Goal: Information Seeking & Learning: Find specific fact

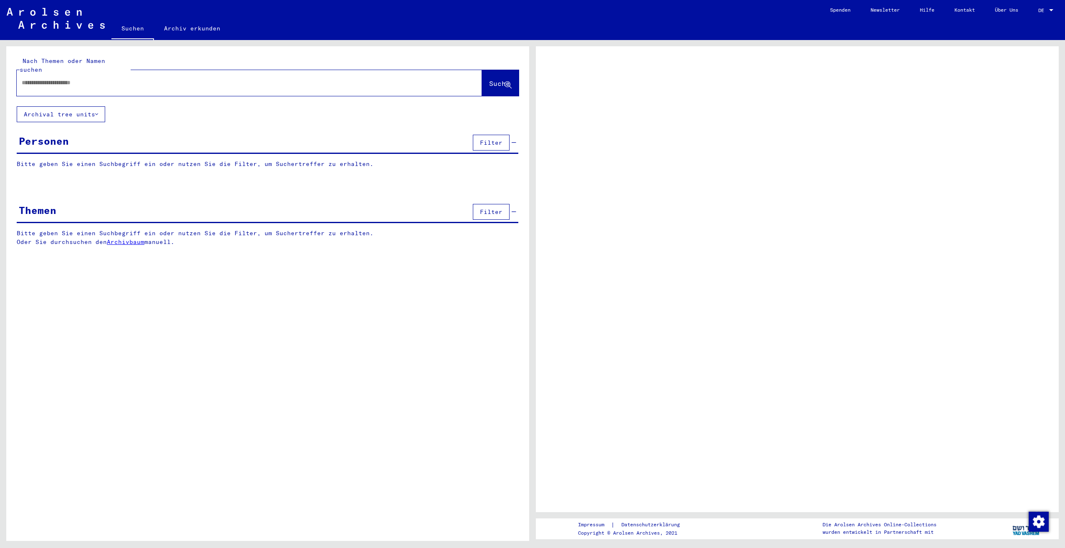
type input "**********"
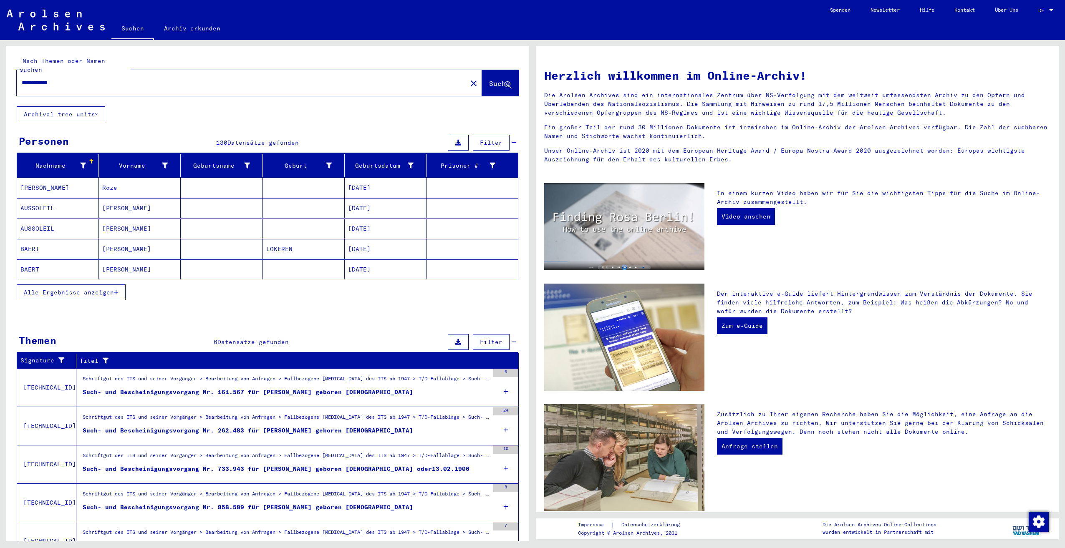
click at [109, 289] on span "Alle Ergebnisse anzeigen" at bounding box center [69, 293] width 90 height 8
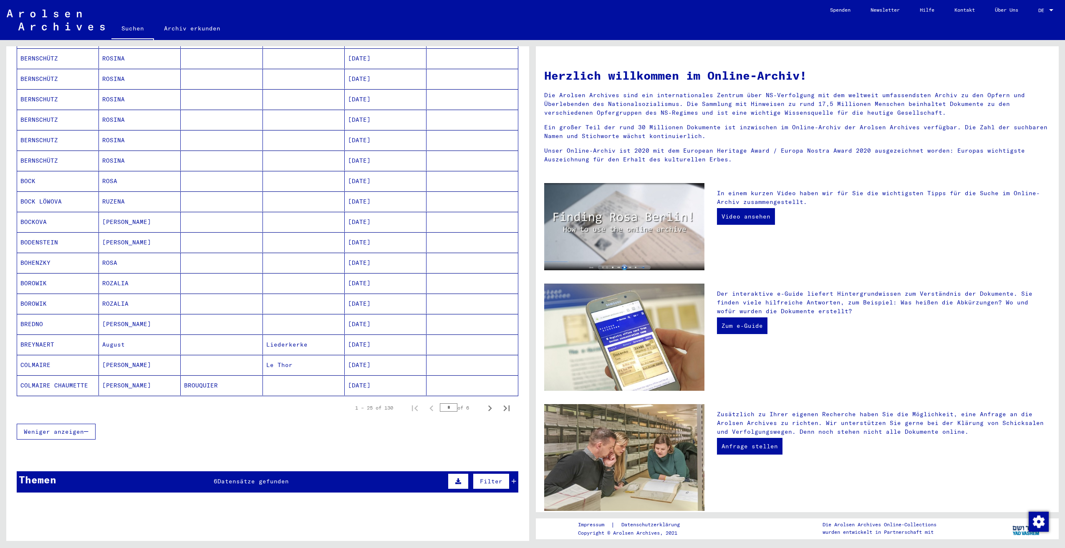
scroll to position [376, 0]
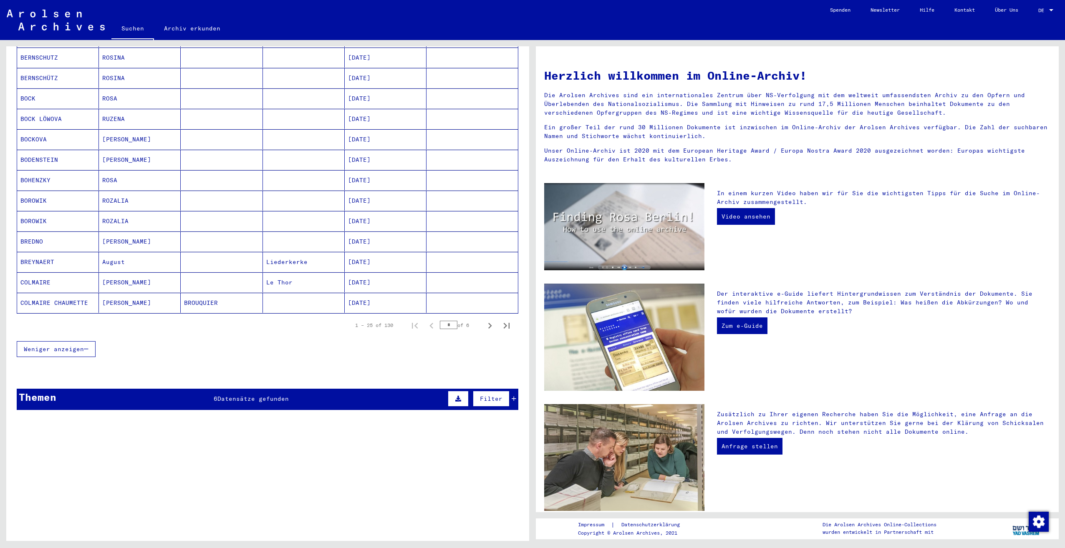
click at [483, 326] on div "1 – 25 of 130 * of 6" at bounding box center [268, 325] width 502 height 23
click at [484, 321] on icon "Next page" at bounding box center [490, 326] width 12 height 12
type input "*"
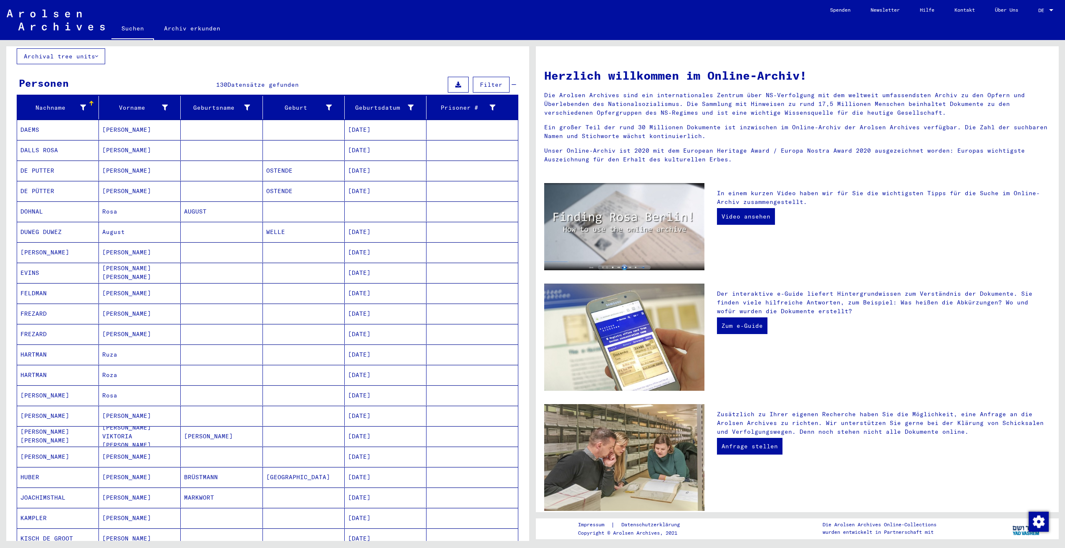
scroll to position [77, 0]
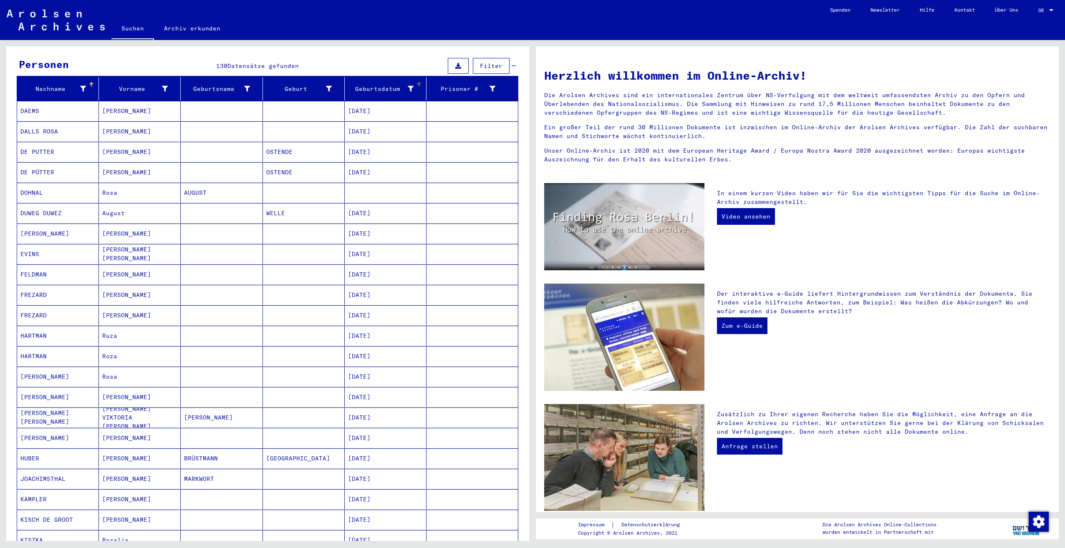
click at [380, 85] on div "Geburtsdatum" at bounding box center [381, 89] width 66 height 9
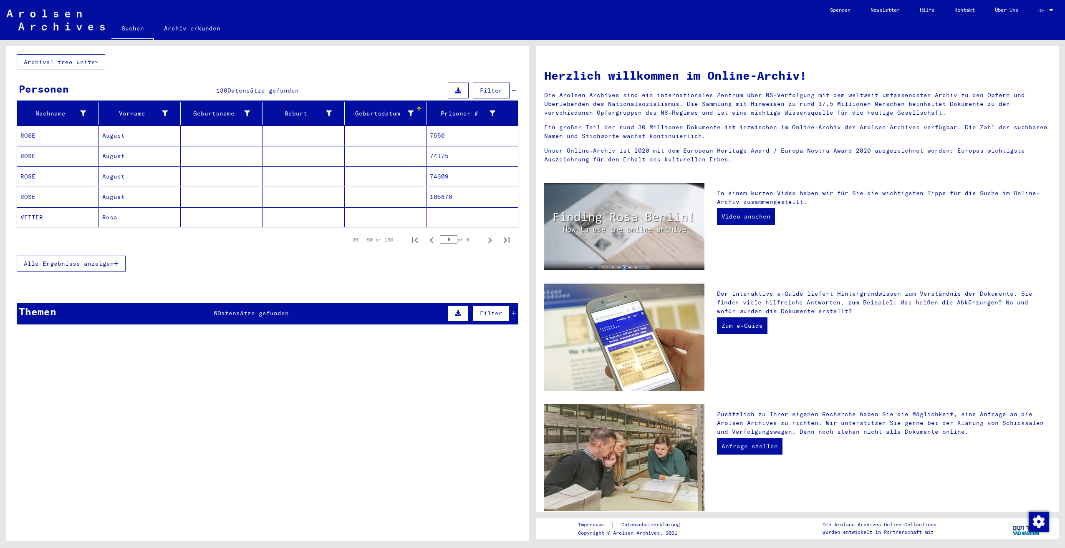
click at [383, 107] on div "Geburtsdatum" at bounding box center [387, 113] width 78 height 13
click at [97, 260] on span "Alle Ergebnisse anzeigen" at bounding box center [69, 264] width 90 height 8
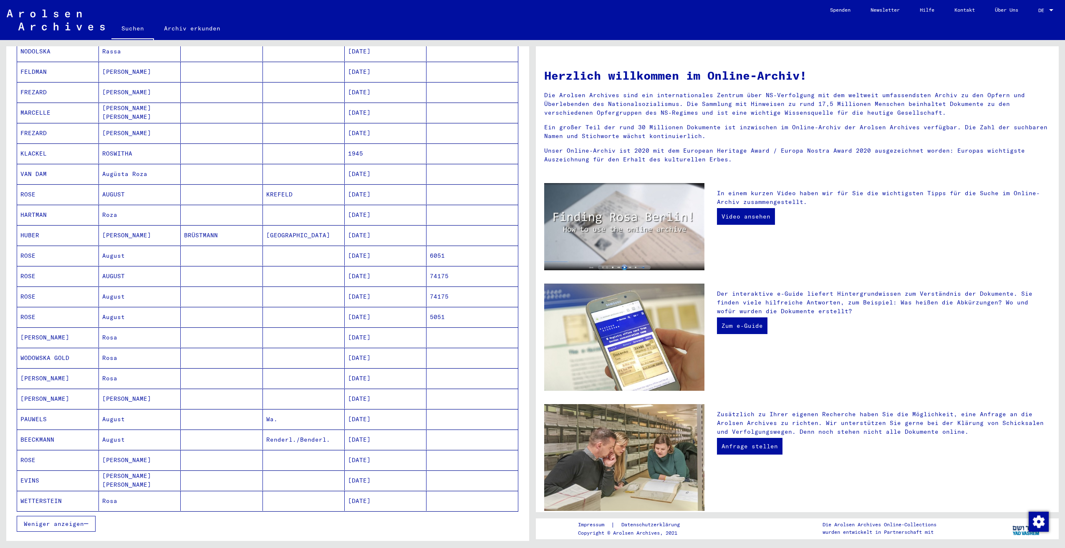
click at [45, 520] on span "Weniger anzeigen" at bounding box center [54, 524] width 60 height 8
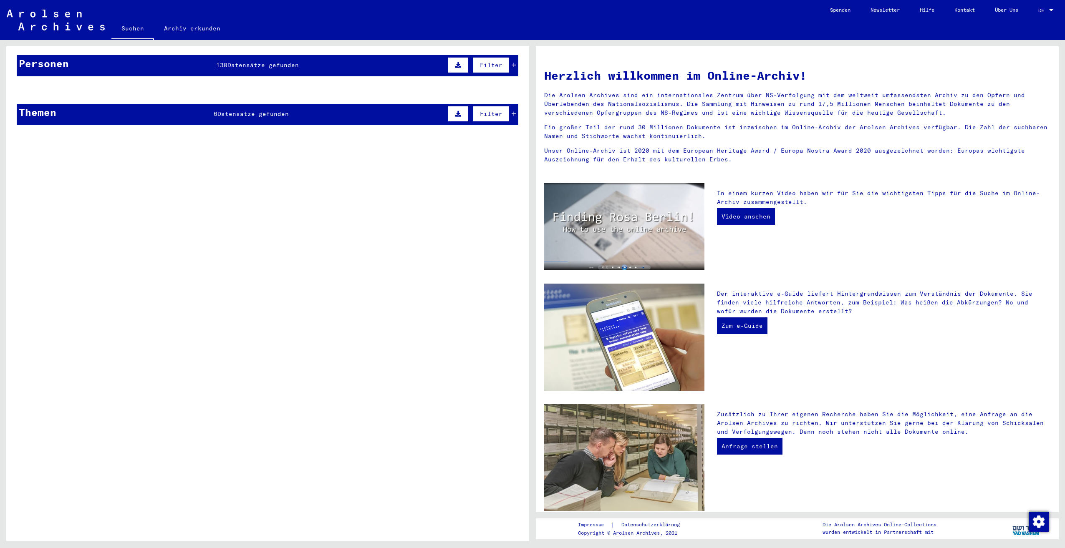
scroll to position [0, 0]
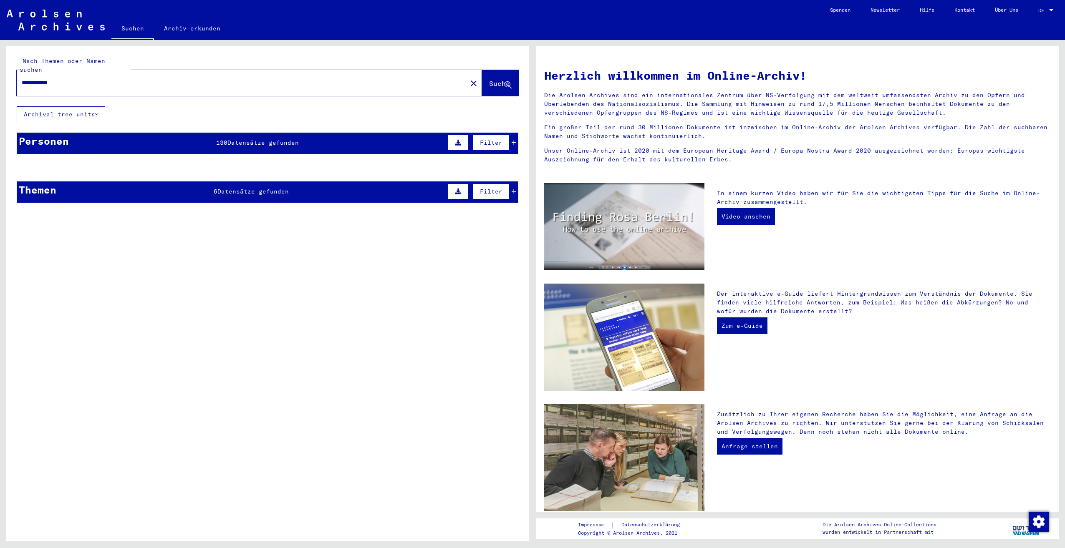
click at [61, 16] on img at bounding box center [56, 20] width 98 height 21
